Goal: Answer question/provide support: Share knowledge or assist other users

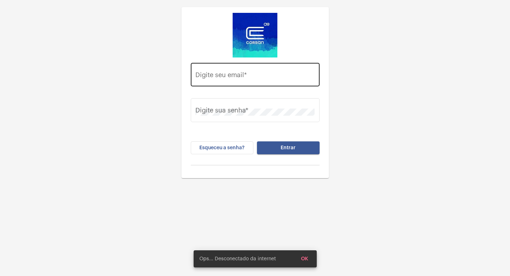
click at [228, 72] on div "Digite seu email *" at bounding box center [254, 73] width 119 height 25
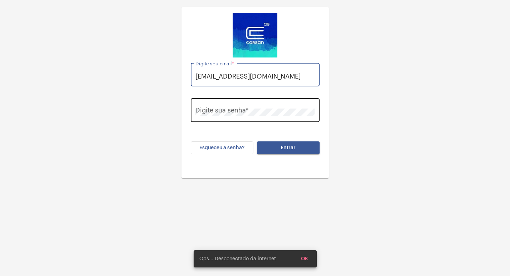
type input "[EMAIL_ADDRESS][DOMAIN_NAME]"
click at [231, 100] on div "Digite sua senha *" at bounding box center [254, 109] width 119 height 25
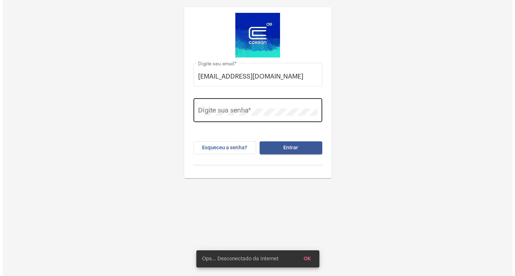
scroll to position [0, 0]
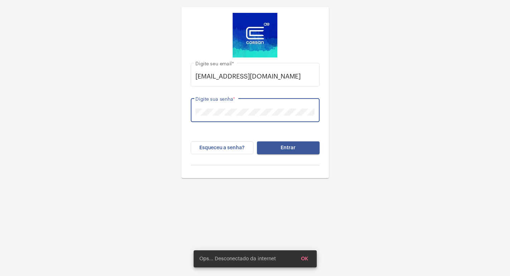
click at [257, 142] on button "Entrar" at bounding box center [288, 148] width 63 height 13
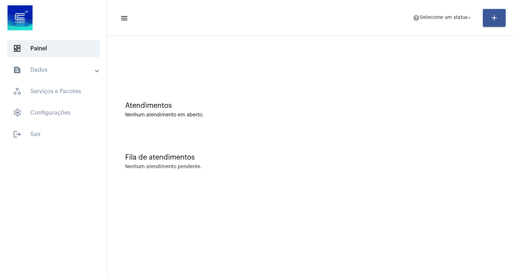
click at [439, 7] on mat-toolbar-row "menu help Selecione um status arrow_drop_down add" at bounding box center [311, 17] width 408 height 23
click at [445, 16] on span "Selecione um status" at bounding box center [444, 17] width 48 height 5
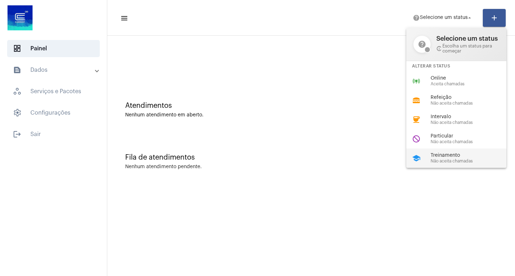
click at [451, 154] on span "Treinamento" at bounding box center [471, 155] width 82 height 5
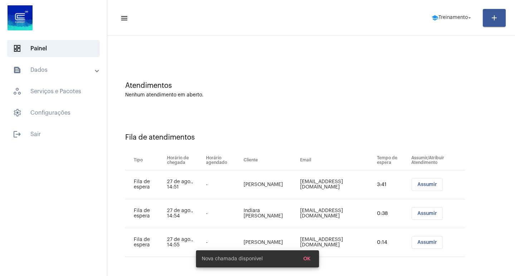
scroll to position [20, 0]
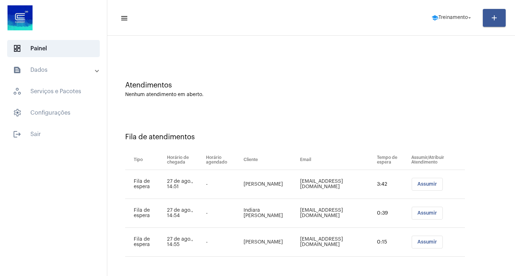
click at [412, 187] on button "Assumir" at bounding box center [427, 184] width 31 height 13
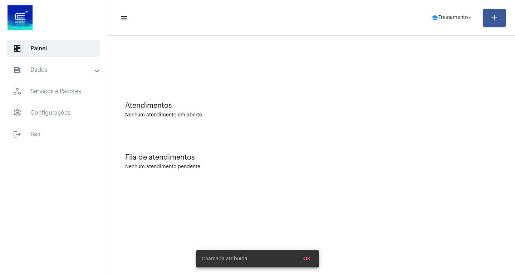
scroll to position [0, 0]
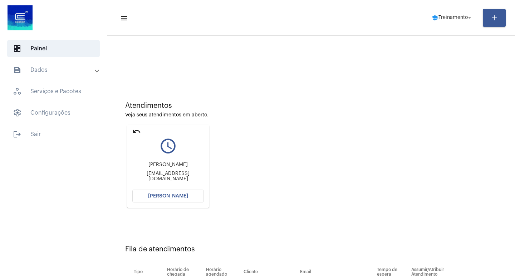
click at [177, 191] on button "[PERSON_NAME]" at bounding box center [168, 196] width 72 height 13
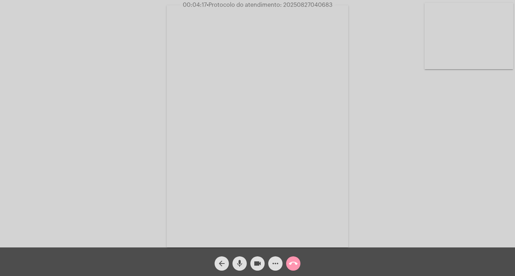
click at [327, 6] on span "• Protocolo do atendimento: 20250827040683" at bounding box center [270, 5] width 126 height 6
click at [292, 264] on mat-icon "call_end" at bounding box center [293, 264] width 9 height 9
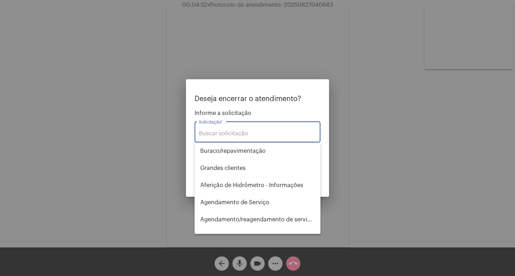
click at [222, 130] on div "Solicitação *" at bounding box center [257, 131] width 117 height 23
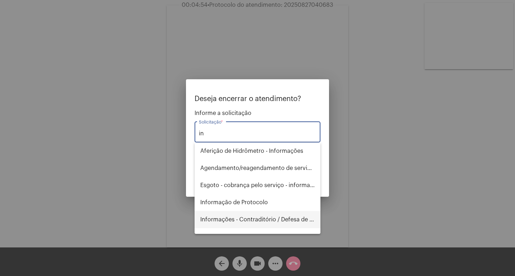
type input "in"
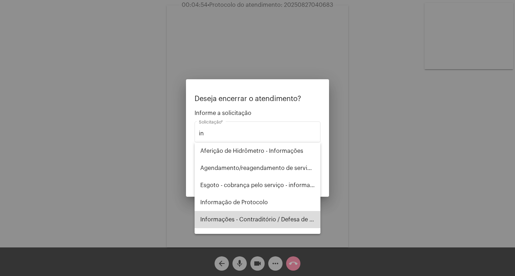
click at [265, 223] on span "Informações - Contraditório / Defesa de infração" at bounding box center [257, 219] width 114 height 17
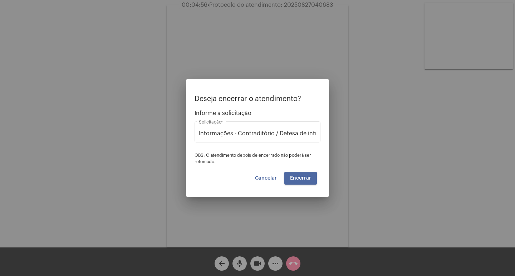
click at [306, 183] on button "Encerrar" at bounding box center [300, 178] width 33 height 13
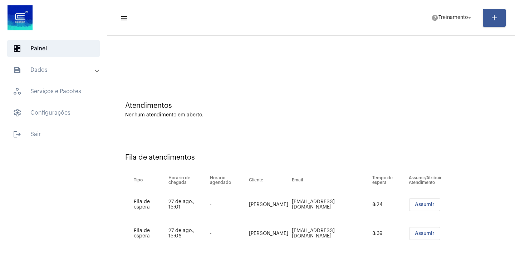
click at [416, 208] on button "Assumir" at bounding box center [424, 204] width 31 height 13
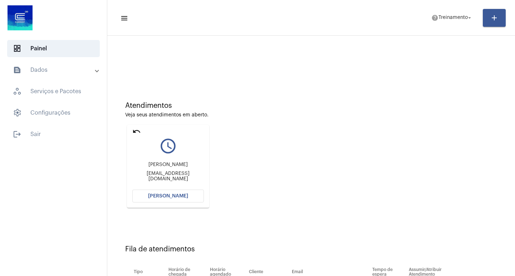
click at [186, 198] on button "[PERSON_NAME]" at bounding box center [168, 196] width 72 height 13
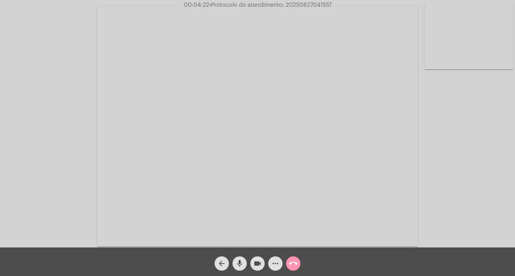
click at [313, 5] on span "• Protocolo do atendimento: 20250827041557" at bounding box center [270, 5] width 122 height 6
click at [294, 263] on mat-icon "call_end" at bounding box center [293, 264] width 9 height 9
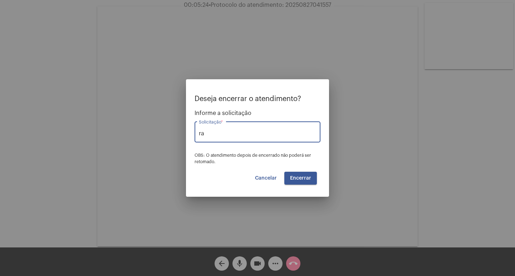
type input "r"
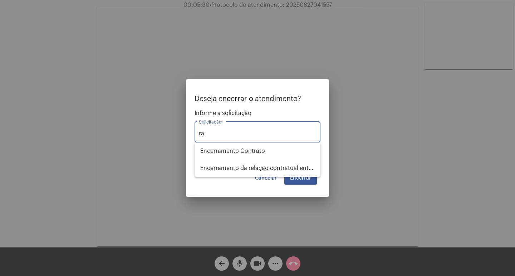
type input "r"
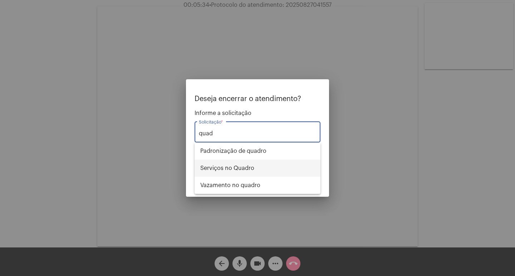
click at [241, 162] on span "Serviços no Quadro" at bounding box center [257, 168] width 114 height 17
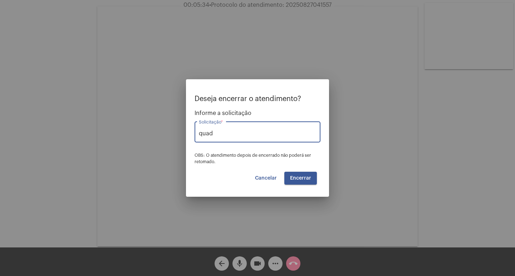
type input "Serviços no Quadro"
click at [299, 179] on span "Encerrar" at bounding box center [300, 178] width 21 height 5
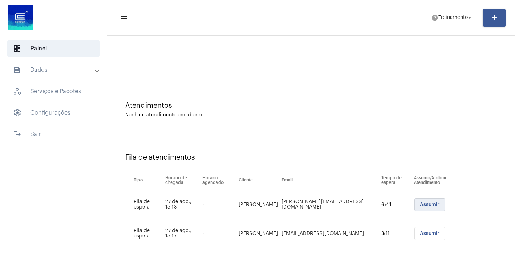
click at [431, 207] on span "Assumir" at bounding box center [430, 204] width 20 height 5
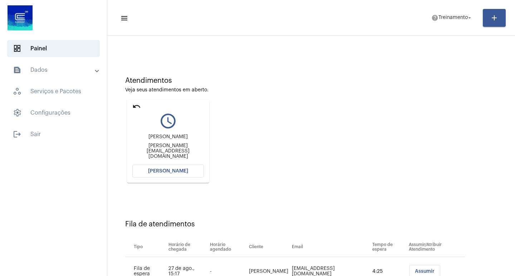
scroll to position [54, 0]
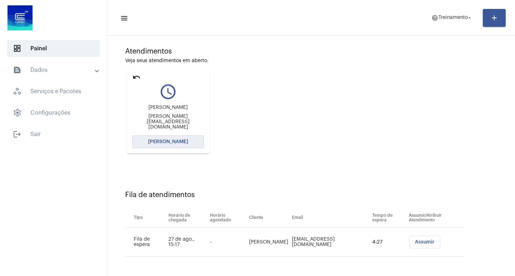
click at [168, 143] on span "[PERSON_NAME]" at bounding box center [168, 141] width 40 height 5
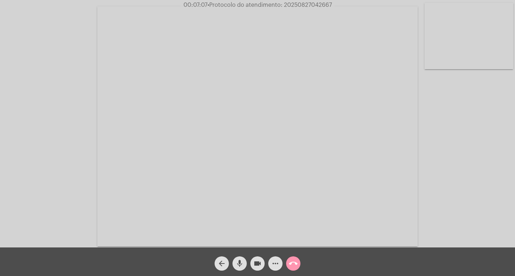
click at [302, 0] on div "Acessando Câmera e Microfone..." at bounding box center [257, 124] width 515 height 248
click at [302, 3] on span "• Protocolo do atendimento: 20250827042667" at bounding box center [270, 5] width 124 height 6
click at [291, 262] on mat-icon "call_end" at bounding box center [293, 264] width 9 height 9
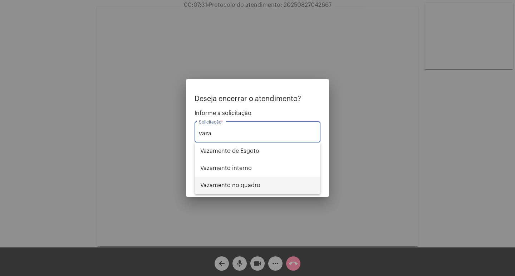
click at [250, 190] on span "Vazamento no quadro" at bounding box center [257, 185] width 114 height 17
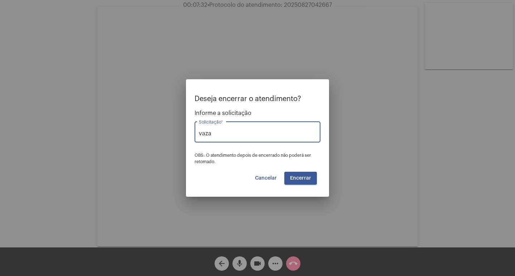
type input "Vazamento no quadro"
click at [306, 175] on button "Encerrar" at bounding box center [300, 178] width 33 height 13
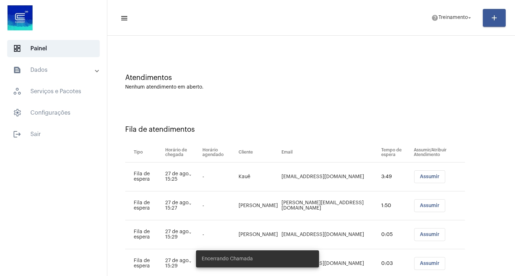
scroll to position [49, 0]
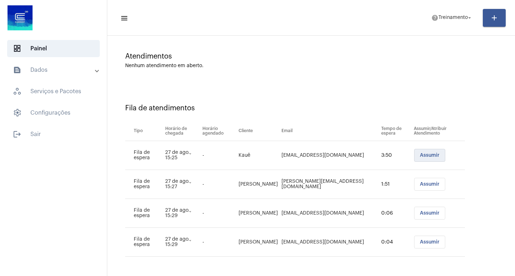
click at [418, 159] on button "Assumir" at bounding box center [429, 155] width 31 height 13
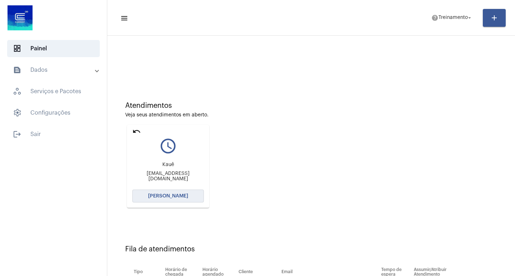
click at [188, 198] on button "[PERSON_NAME]" at bounding box center [168, 196] width 72 height 13
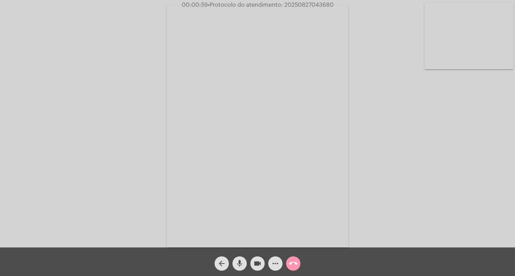
click at [254, 268] on mat-icon "videocam" at bounding box center [257, 264] width 9 height 9
click at [243, 263] on mat-icon "mic" at bounding box center [239, 264] width 9 height 9
click at [241, 257] on span "mic_off" at bounding box center [239, 264] width 9 height 14
click at [269, 269] on div "more_horiz" at bounding box center [275, 262] width 18 height 18
click at [260, 267] on mat-icon "videocam_off" at bounding box center [257, 264] width 9 height 9
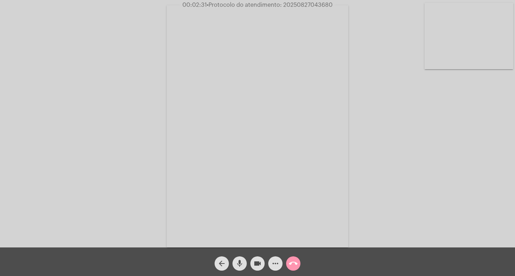
click at [201, 53] on video at bounding box center [258, 126] width 182 height 242
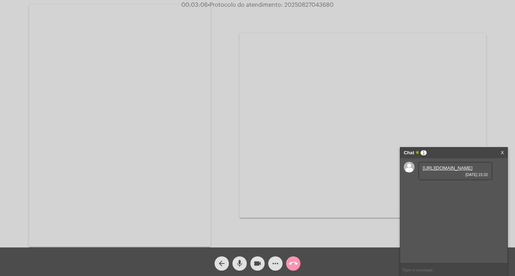
click at [440, 171] on link "[URL][DOMAIN_NAME]" at bounding box center [448, 168] width 50 height 5
click at [287, 265] on button "call_end" at bounding box center [293, 264] width 14 height 14
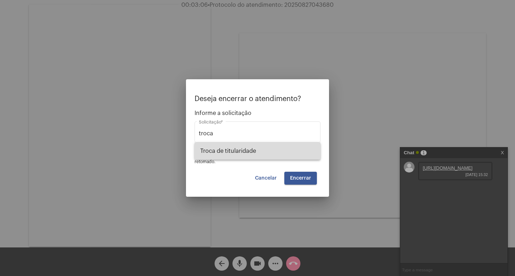
click at [244, 150] on span "Troca de titularidade" at bounding box center [257, 151] width 114 height 17
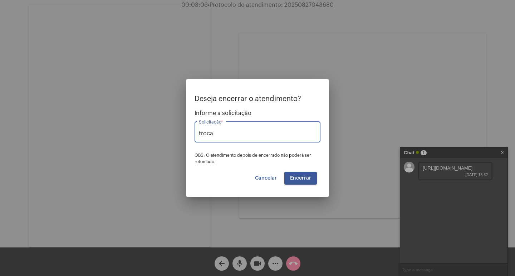
type input "Troca de titularidade"
click at [294, 179] on span "Encerrar" at bounding box center [300, 178] width 21 height 5
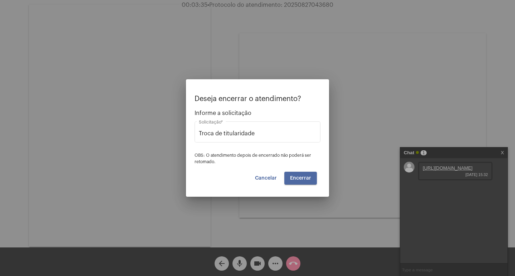
click at [294, 179] on span "Encerrar" at bounding box center [300, 178] width 21 height 5
click at [297, 179] on span "Encerrar" at bounding box center [300, 178] width 21 height 5
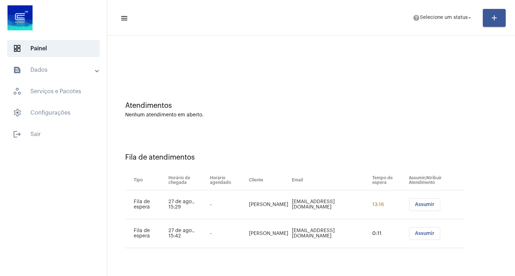
click at [425, 207] on span "Assumir" at bounding box center [425, 204] width 20 height 5
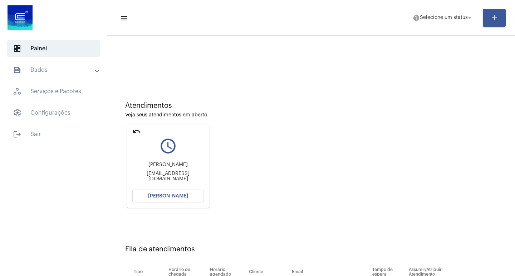
click at [169, 193] on button "[PERSON_NAME]" at bounding box center [168, 196] width 72 height 13
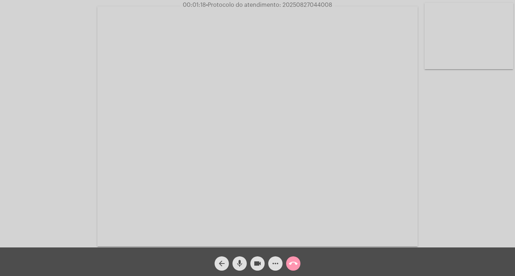
click at [295, 257] on span "call_end" at bounding box center [293, 264] width 9 height 14
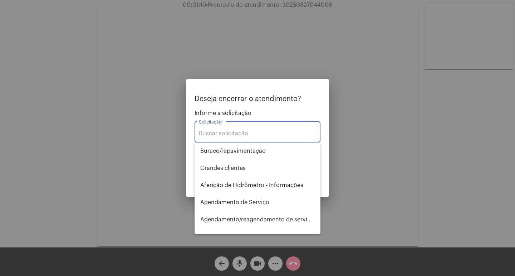
click at [236, 134] on input "Solicitação *" at bounding box center [257, 134] width 117 height 6
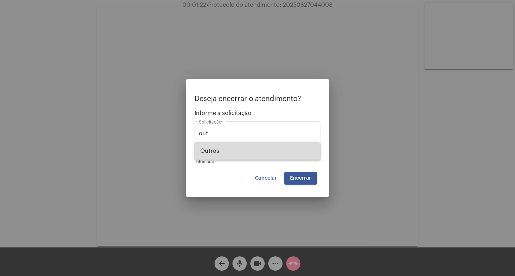
click at [236, 148] on span "Outros" at bounding box center [257, 151] width 114 height 17
type input "Outros"
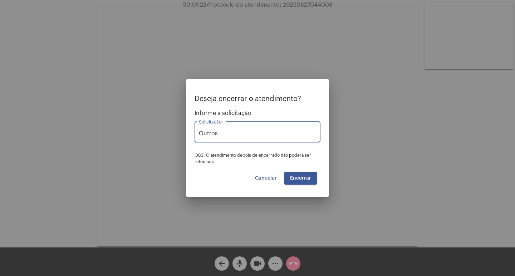
click at [307, 182] on button "Encerrar" at bounding box center [300, 178] width 33 height 13
